Goal: Task Accomplishment & Management: Use online tool/utility

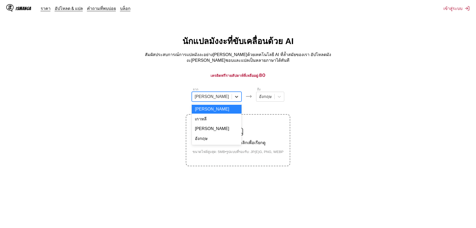
click at [232, 92] on div at bounding box center [236, 96] width 9 height 9
click at [259, 94] on div at bounding box center [265, 97] width 13 height 6
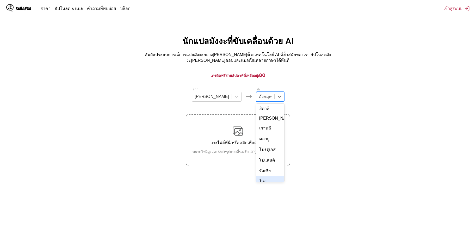
scroll to position [88, 0]
click at [258, 154] on div "ไทย" at bounding box center [270, 159] width 28 height 11
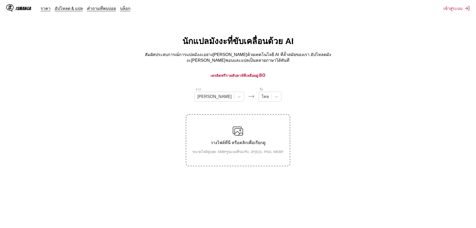
click at [242, 135] on img at bounding box center [237, 131] width 10 height 10
click at [0, 0] on input "วางไฟล์ที่นี่ หรือคลิกเพื่อเรียกดู ขนาดไฟล์สูงสุด: 5MB • รูปแบบที่รองรับ: JP(E)…" at bounding box center [0, 0] width 0 height 0
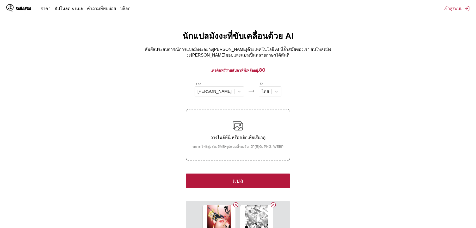
scroll to position [104, 0]
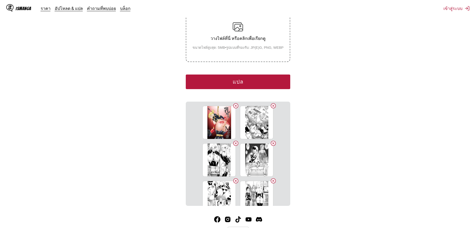
click at [256, 80] on button "แปล" at bounding box center [238, 81] width 104 height 15
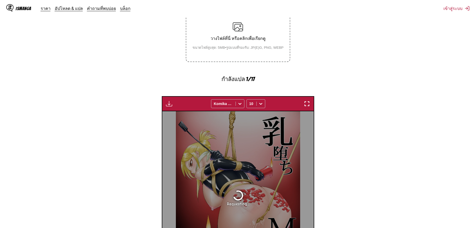
scroll to position [155, 0]
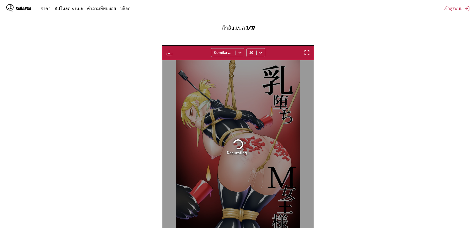
click at [237, 50] on icon at bounding box center [239, 52] width 5 height 5
click at [368, 95] on section "จาก ญี่ปุ่น ถึง ไทย วางไฟล์ที่นี่ หรือคลิกเพื่อเรียกดู ขนาดไฟล์สูงสุด: 5MB • รู…" at bounding box center [237, 90] width 467 height 316
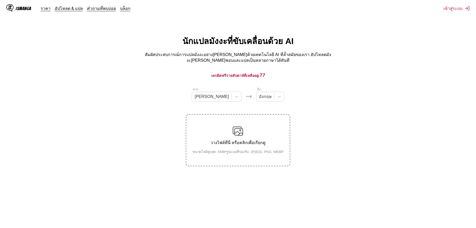
click at [221, 115] on label "วางไฟล์ที่นี่ หรือคลิกเพื่อเรียกดู ขนาดไฟล์สูงสุด: 5MB • รูปแบบที่รองรับ: JP(E)…" at bounding box center [237, 140] width 103 height 51
click at [0, 0] on input "วางไฟล์ที่นี่ หรือคลิกเพื่อเรียกดู ขนาดไฟล์สูงสุด: 5MB • รูปแบบที่รองรับ: JP(E)…" at bounding box center [0, 0] width 0 height 0
click at [259, 94] on div at bounding box center [265, 97] width 13 height 6
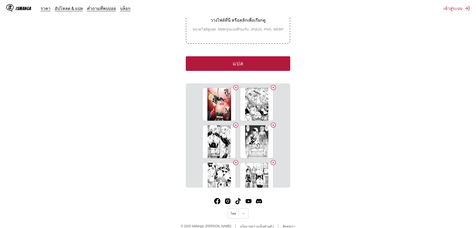
scroll to position [125, 0]
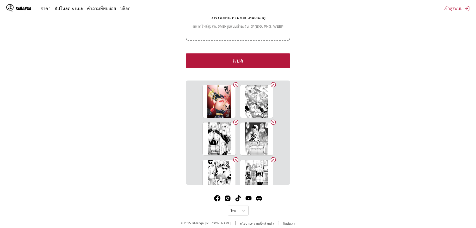
click at [215, 54] on button "แปล" at bounding box center [238, 60] width 104 height 15
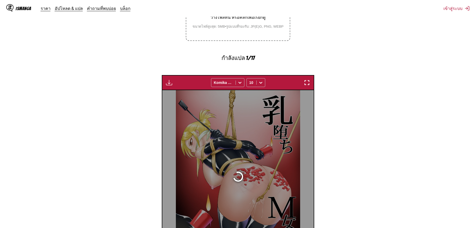
scroll to position [155, 0]
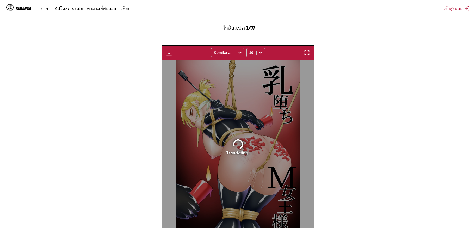
click at [143, 91] on section "จาก ญี่ปุ่น ถึง ไทย วางไฟล์ที่นี่ หรือคลิกเพื่อเรียกดู ขนาดไฟล์สูงสุด: 5MB • รู…" at bounding box center [237, 90] width 467 height 316
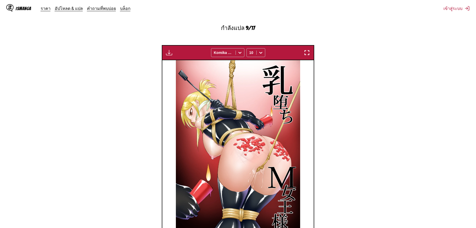
click at [307, 49] on img "button" at bounding box center [307, 52] width 6 height 6
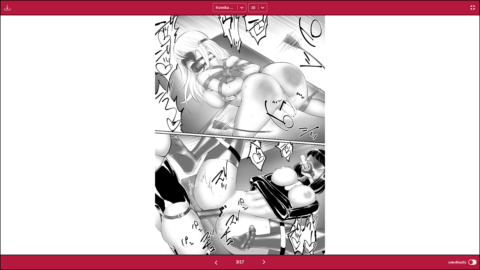
scroll to position [0, 957]
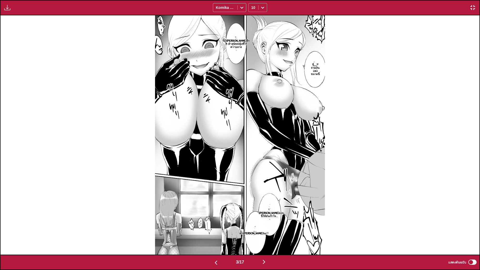
click at [252, 9] on div at bounding box center [253, 7] width 4 height 5
click at [251, 50] on div "14" at bounding box center [257, 50] width 19 height 8
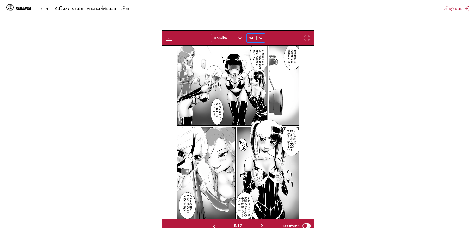
scroll to position [166, 0]
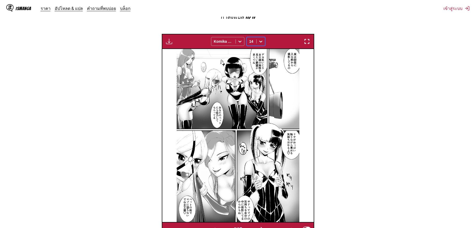
click at [232, 37] on div "Komika Axis" at bounding box center [227, 41] width 33 height 9
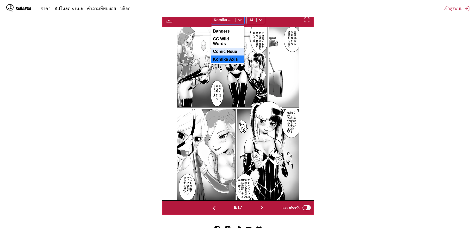
click at [231, 48] on div "Comic Neue" at bounding box center [227, 52] width 33 height 8
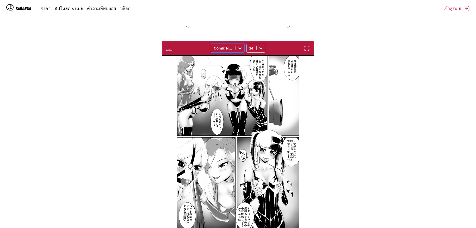
scroll to position [88, 0]
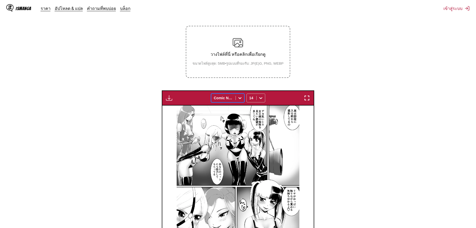
click at [260, 109] on img at bounding box center [237, 191] width 123 height 173
click at [226, 61] on small "ขนาดไฟล์สูงสุด: 5MB • รูปแบบที่รองรับ: JP(E)G, PNG, WEBP" at bounding box center [237, 63] width 99 height 5
click at [0, 0] on input "วางไฟล์ที่นี่ หรือคลิกเพื่อเรียกดู ขนาดไฟล์สูงสุด: 5MB • รูปแบบที่รองรับ: JP(E)…" at bounding box center [0, 0] width 0 height 0
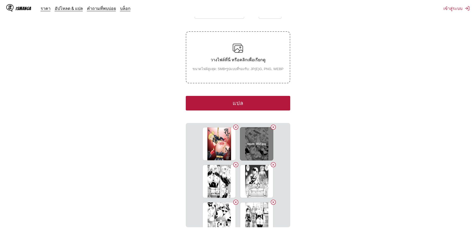
scroll to position [39, 0]
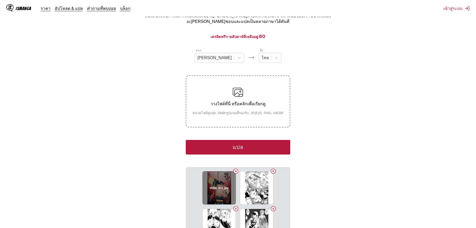
click at [236, 168] on button "Delete image" at bounding box center [235, 171] width 6 height 6
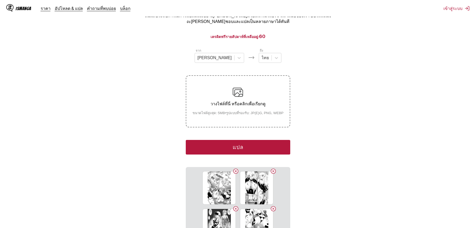
click at [238, 142] on button "แปล" at bounding box center [238, 147] width 104 height 15
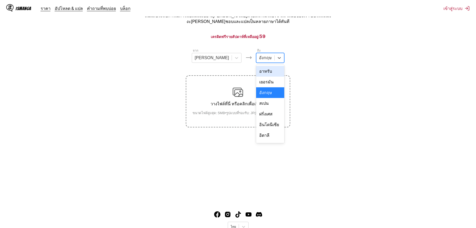
click at [259, 58] on div at bounding box center [265, 58] width 13 height 6
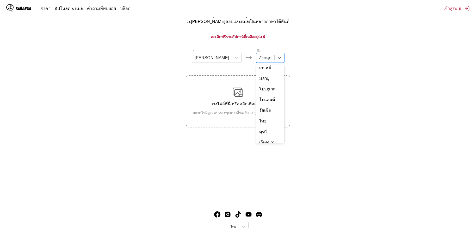
scroll to position [88, 0]
click at [257, 115] on div "ไทย" at bounding box center [270, 120] width 28 height 11
click at [253, 104] on p "วางไฟล์ที่นี่ หรือคลิกเพื่อเรียกดู" at bounding box center [237, 103] width 99 height 7
click at [0, 0] on input "วางไฟล์ที่นี่ หรือคลิกเพื่อเรียกดู ขนาดไฟล์สูงสุด: 5MB • รูปแบบที่รองรับ: JP(E)…" at bounding box center [0, 0] width 0 height 0
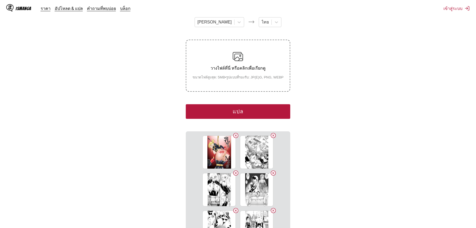
scroll to position [125, 0]
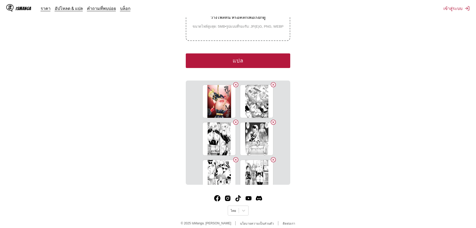
click at [245, 57] on button "แปล" at bounding box center [238, 60] width 104 height 15
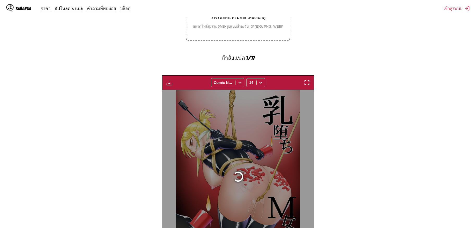
scroll to position [155, 0]
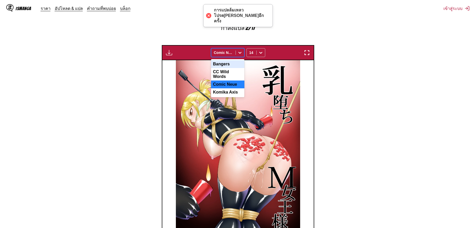
click at [235, 49] on div "Comic Neue" at bounding box center [223, 52] width 24 height 7
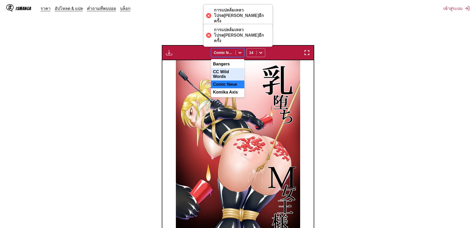
click at [231, 68] on div "CC Wild Words" at bounding box center [227, 74] width 33 height 12
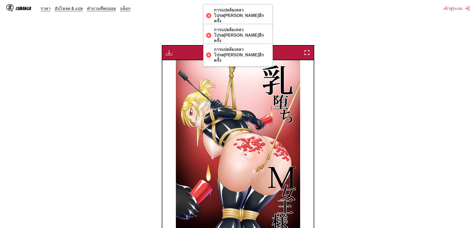
click at [297, 105] on img at bounding box center [238, 146] width 124 height 173
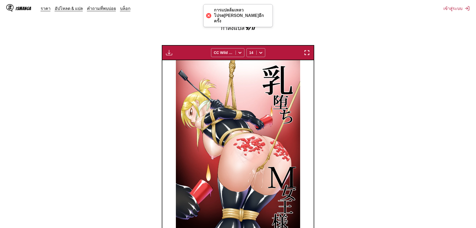
click at [308, 49] on img "button" at bounding box center [307, 52] width 6 height 6
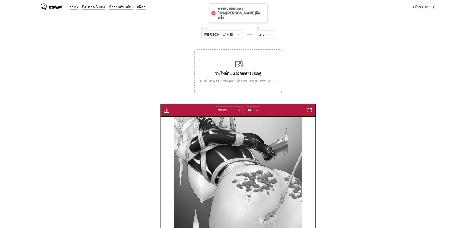
scroll to position [0, 1057]
